Goal: Information Seeking & Learning: Compare options

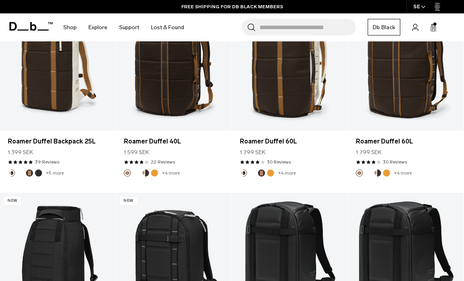
scroll to position [669, 0]
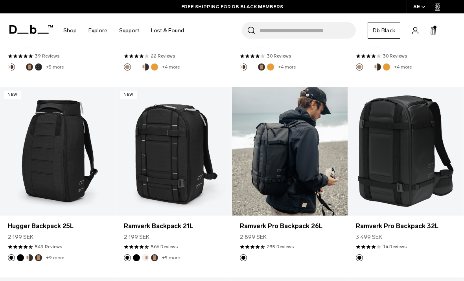
click at [276, 152] on link "Ramverk Pro Backpack 26L" at bounding box center [290, 151] width 116 height 129
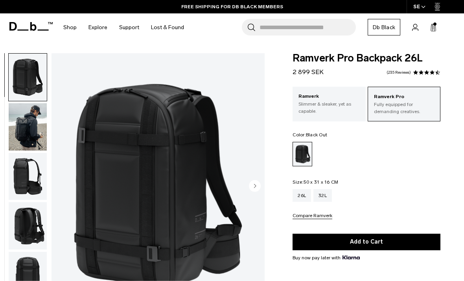
click at [22, 133] on img "button" at bounding box center [28, 126] width 38 height 47
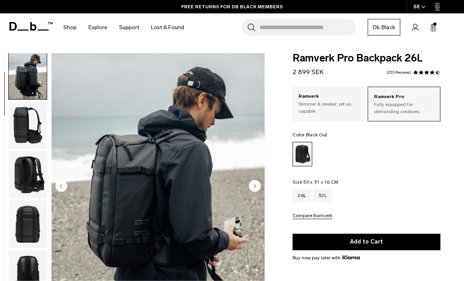
scroll to position [50, 0]
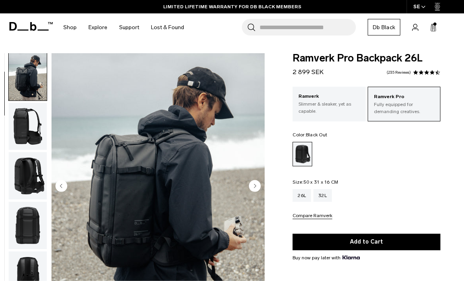
click at [27, 124] on img "button" at bounding box center [28, 126] width 38 height 47
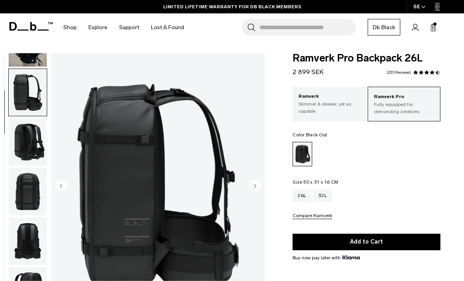
scroll to position [100, 0]
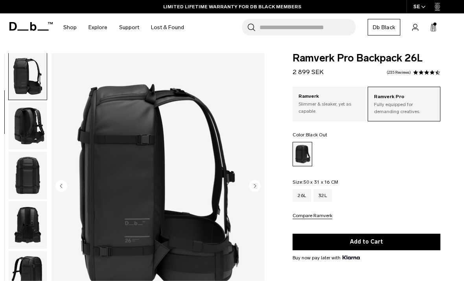
click at [33, 130] on img "button" at bounding box center [28, 125] width 38 height 47
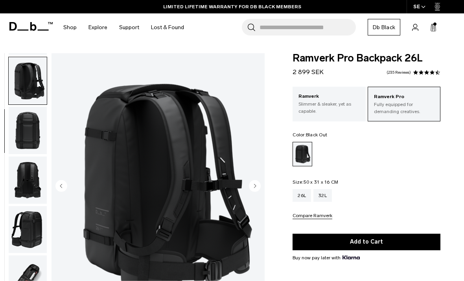
scroll to position [150, 0]
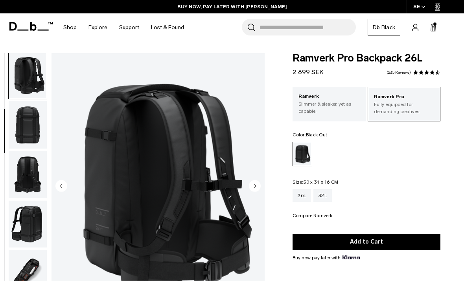
click at [27, 173] on img "button" at bounding box center [28, 174] width 38 height 47
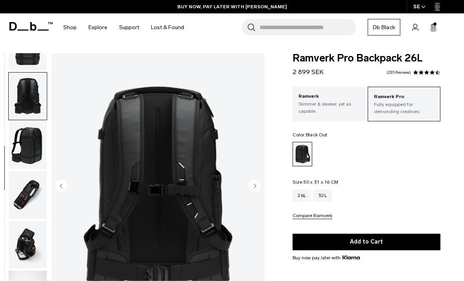
scroll to position [250, 0]
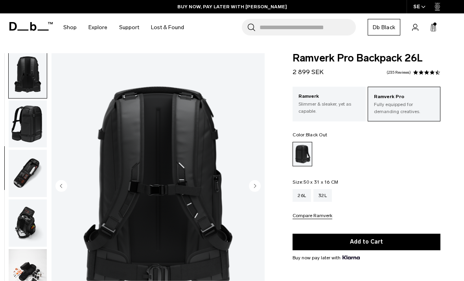
click at [24, 173] on img "button" at bounding box center [28, 173] width 38 height 47
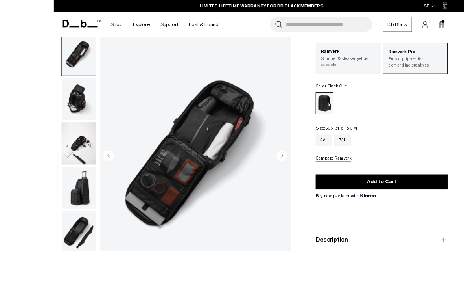
scroll to position [59, 0]
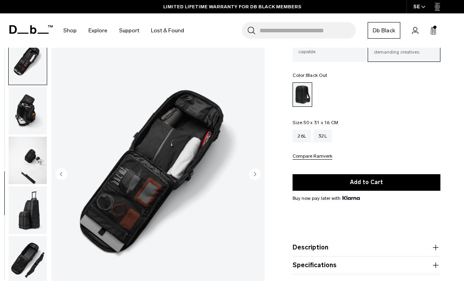
click at [23, 166] on img "button" at bounding box center [28, 160] width 38 height 47
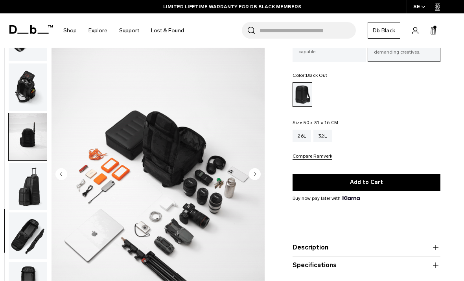
scroll to position [383, 0]
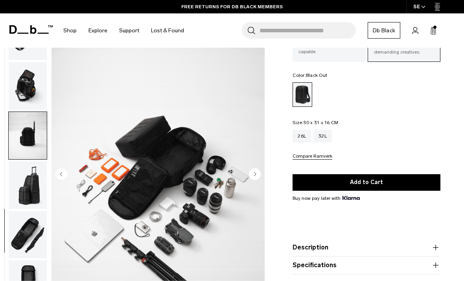
click at [307, 159] on button "Compare Ramverk" at bounding box center [313, 156] width 40 height 6
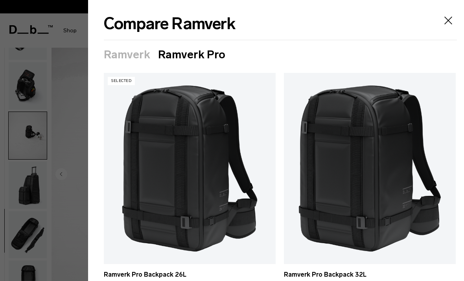
scroll to position [0, 0]
click at [116, 54] on button "Ramverk" at bounding box center [127, 54] width 46 height 13
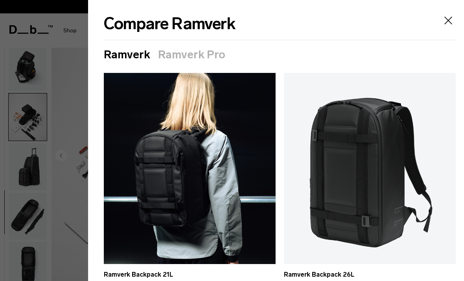
click at [179, 213] on link "Ramverk Backpack 21L" at bounding box center [190, 168] width 172 height 191
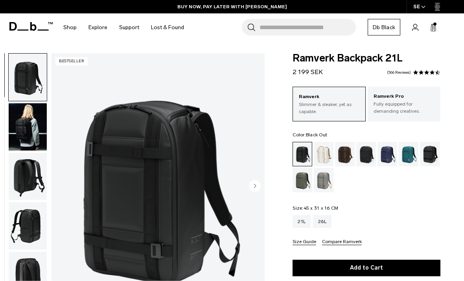
click at [398, 102] on p "Fully equipped for demanding creatives." at bounding box center [404, 107] width 61 height 14
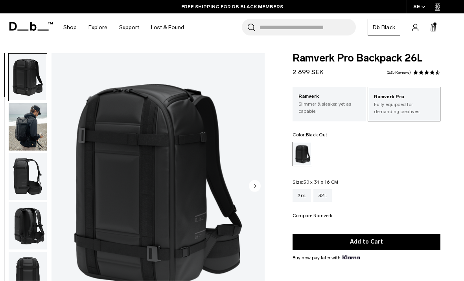
click at [22, 127] on img "button" at bounding box center [28, 126] width 38 height 47
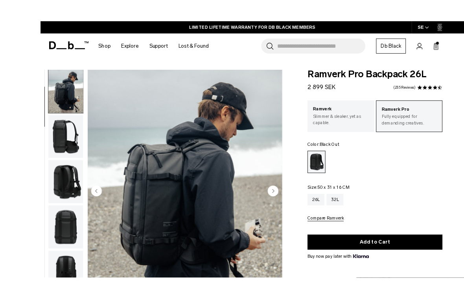
scroll to position [0, 0]
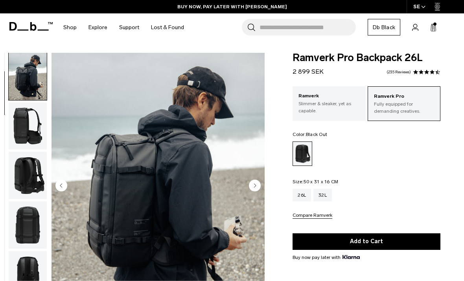
click at [332, 98] on p "Ramverk" at bounding box center [329, 96] width 61 height 8
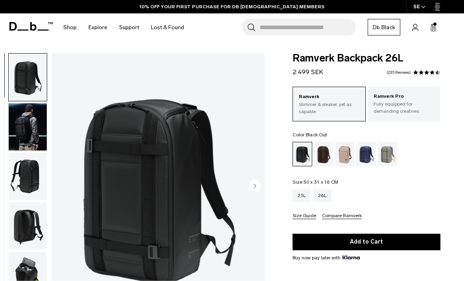
click at [30, 225] on img "button" at bounding box center [28, 225] width 38 height 47
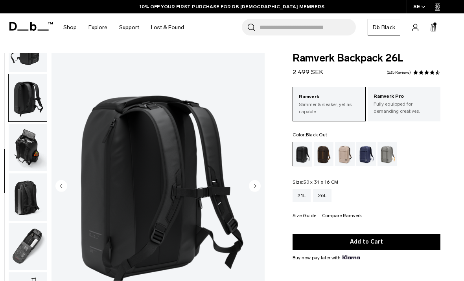
scroll to position [133, 0]
click at [30, 242] on img "button" at bounding box center [28, 246] width 38 height 47
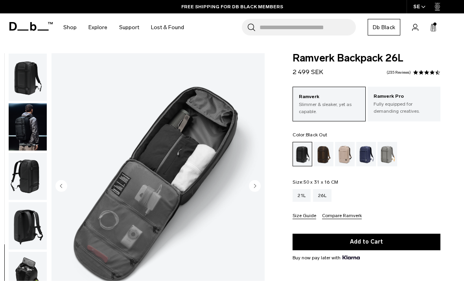
scroll to position [0, 0]
click at [26, 127] on img "button" at bounding box center [28, 126] width 38 height 47
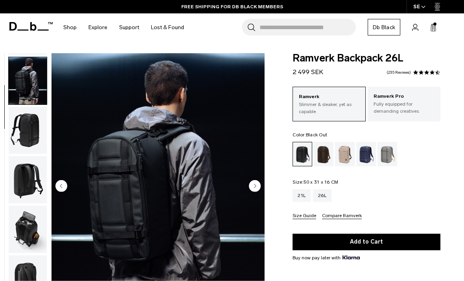
scroll to position [50, 0]
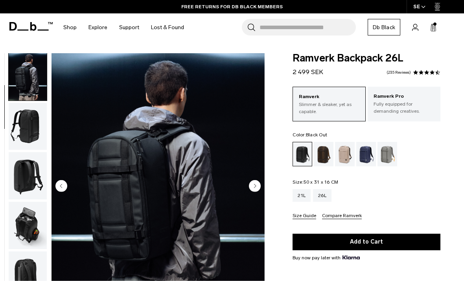
click at [25, 65] on img "button" at bounding box center [28, 76] width 38 height 47
click at [18, 90] on img "button" at bounding box center [28, 76] width 38 height 47
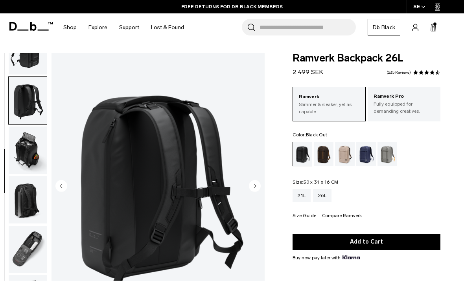
scroll to position [133, 0]
